Goal: Task Accomplishment & Management: Manage account settings

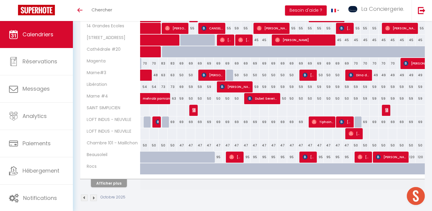
scroll to position [188, 0]
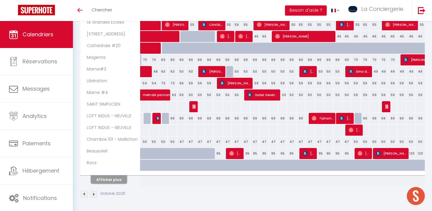
click at [112, 180] on button "Afficher plus" at bounding box center [109, 179] width 36 height 8
select select
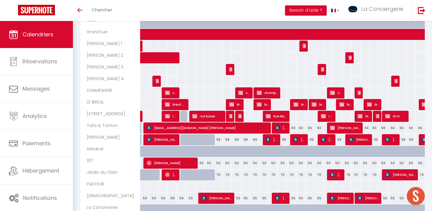
scroll to position [336, 0]
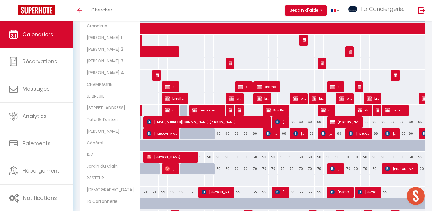
click at [281, 136] on div "99" at bounding box center [282, 133] width 9 height 11
type input "99"
select select "1"
type input "Jeu 16 Octobre 2025"
type input "Ven 17 Octobre 2025"
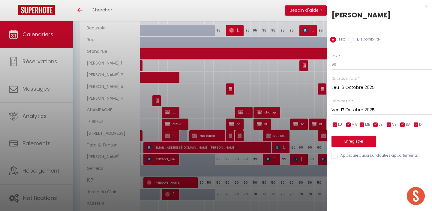
scroll to position [362, 0]
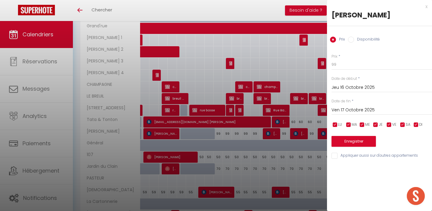
click at [363, 40] on label "Disponibilité" at bounding box center [367, 40] width 26 height 7
click at [354, 40] on input "Disponibilité" at bounding box center [351, 40] width 6 height 6
radio input "true"
radio input "false"
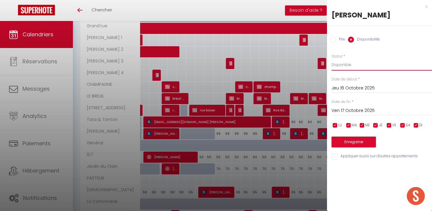
click at [344, 66] on select "Disponible Indisponible" at bounding box center [381, 64] width 100 height 11
select select "0"
click at [358, 140] on button "Enregistrer" at bounding box center [353, 141] width 44 height 11
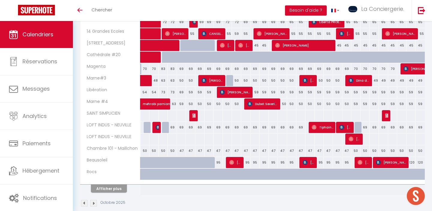
scroll to position [213, 0]
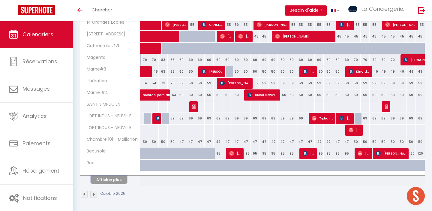
click at [121, 181] on button "Afficher plus" at bounding box center [109, 179] width 36 height 8
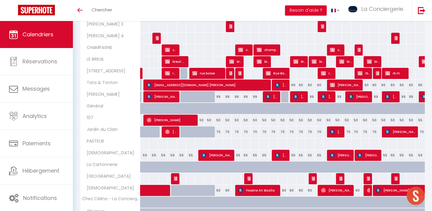
scroll to position [395, 0]
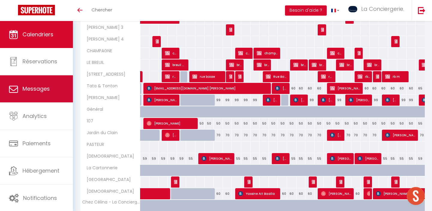
click at [40, 91] on span "Messages" at bounding box center [35, 88] width 27 height 7
select select "message"
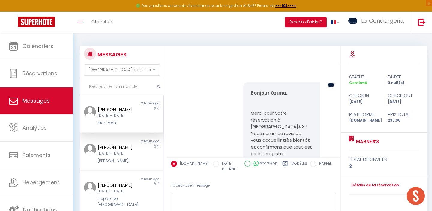
scroll to position [3327, 0]
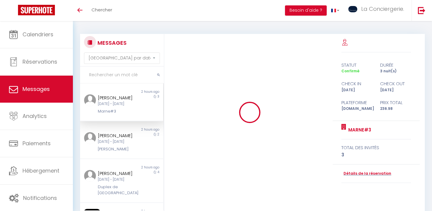
select select "message"
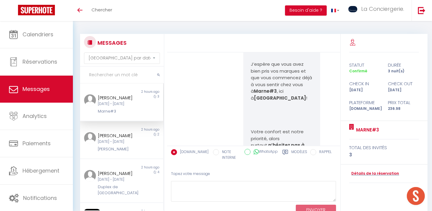
scroll to position [3327, 0]
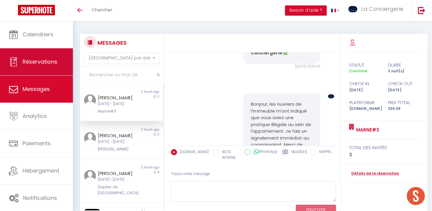
click at [40, 62] on span "Réservations" at bounding box center [39, 61] width 35 height 7
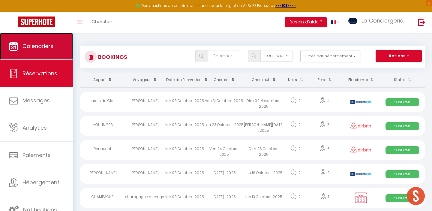
click at [41, 52] on link "Calendriers" at bounding box center [36, 46] width 73 height 27
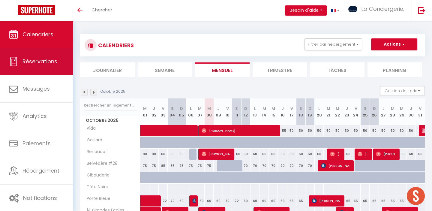
click at [51, 60] on span "Réservations" at bounding box center [39, 61] width 35 height 7
select select "not_cancelled"
